Goal: Information Seeking & Learning: Learn about a topic

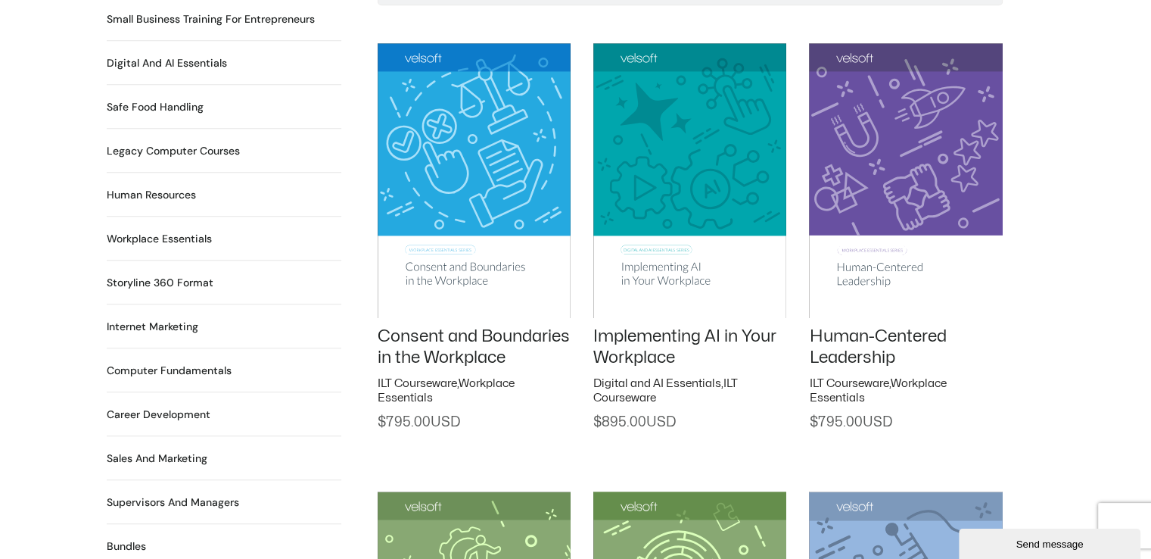
scroll to position [1211, 0]
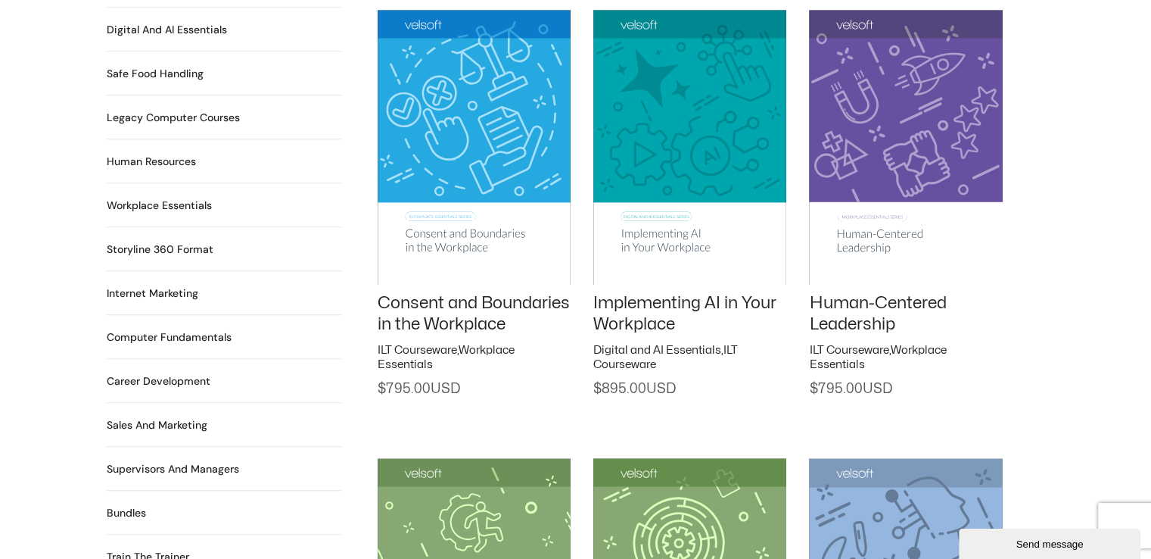
click at [648, 213] on img at bounding box center [689, 147] width 193 height 274
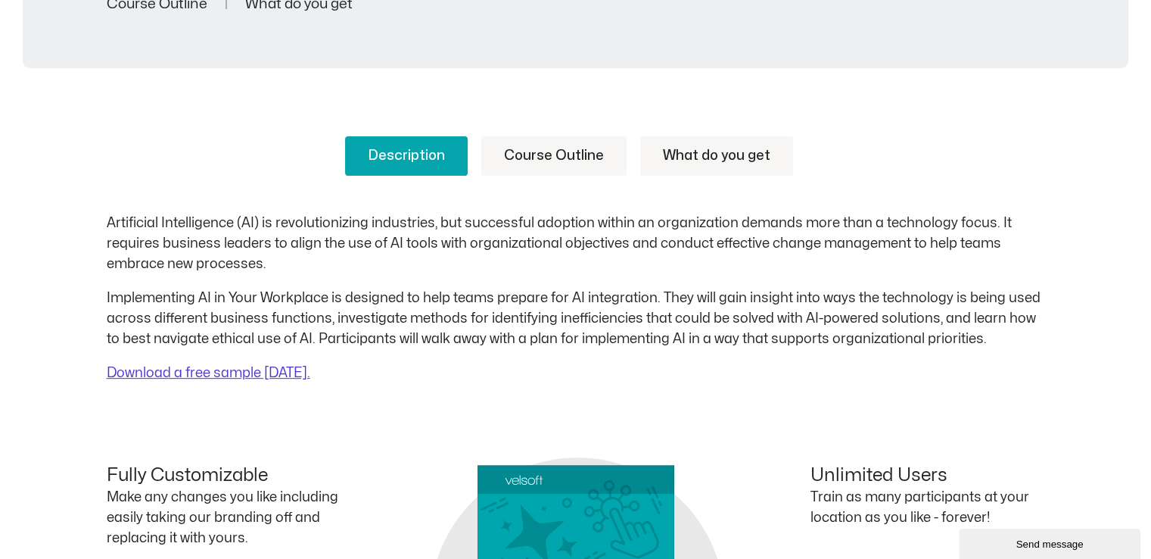
scroll to position [530, 0]
click at [528, 182] on div "Description Course Outline What do you get Artificial Intelligence (AI) is revo…" at bounding box center [576, 265] width 938 height 260
